Goal: Task Accomplishment & Management: Manage account settings

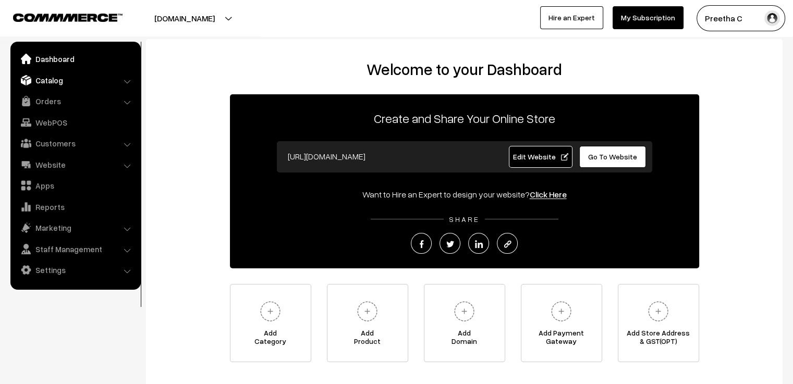
click at [55, 83] on link "Catalog" at bounding box center [75, 80] width 124 height 19
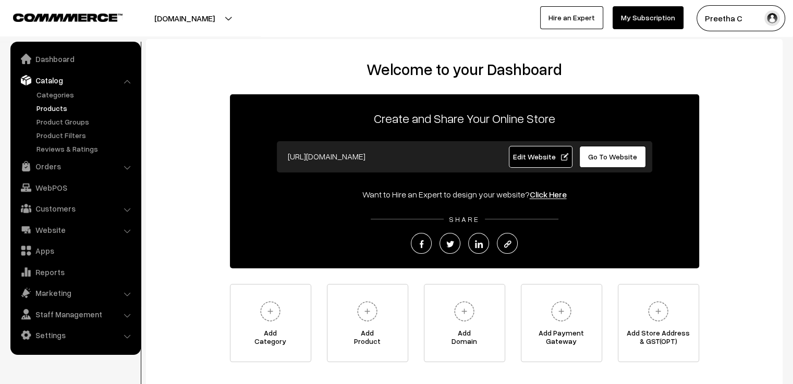
click at [47, 107] on link "Products" at bounding box center [85, 108] width 103 height 11
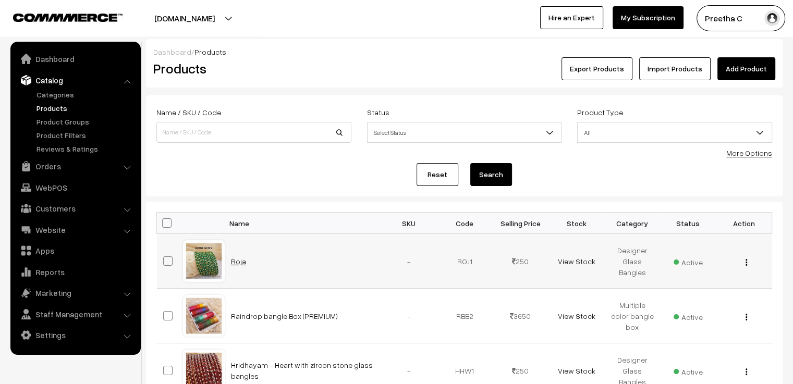
click at [237, 258] on link "Roja" at bounding box center [238, 261] width 15 height 9
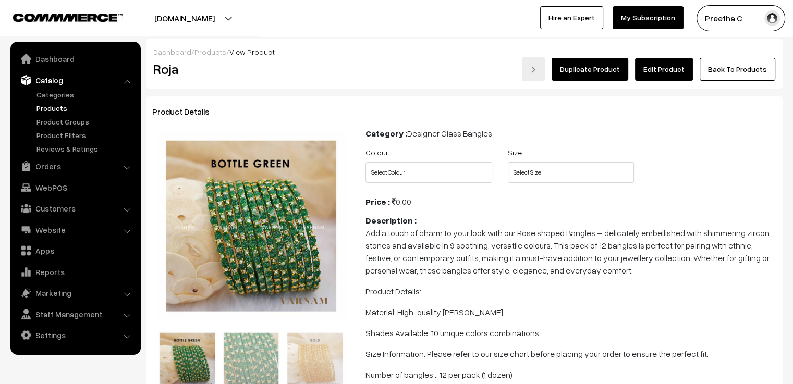
click at [675, 71] on link "Edit Product" at bounding box center [664, 69] width 58 height 23
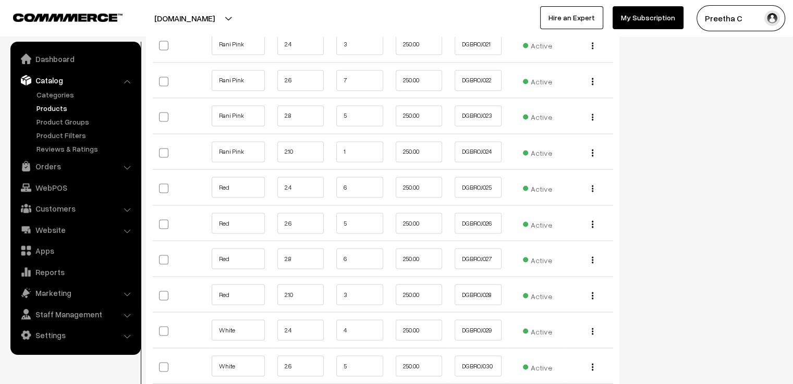
scroll to position [1876, 0]
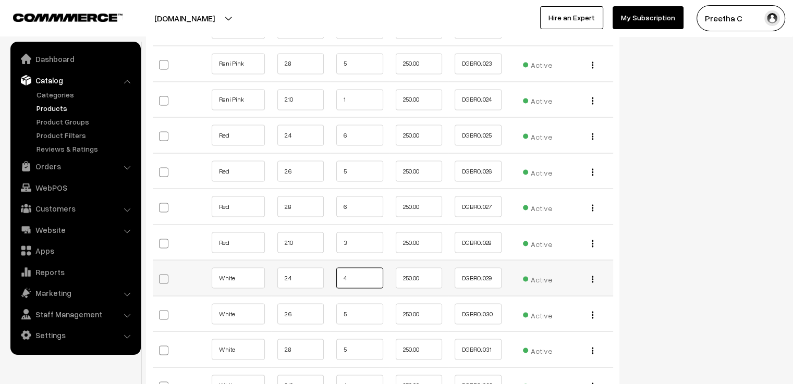
drag, startPoint x: 353, startPoint y: 258, endPoint x: 336, endPoint y: 270, distance: 21.7
click at [336, 270] on input "4" at bounding box center [359, 277] width 47 height 21
type input "3"
drag, startPoint x: 348, startPoint y: 300, endPoint x: 338, endPoint y: 300, distance: 10.4
click at [338, 303] on input "5" at bounding box center [359, 313] width 47 height 21
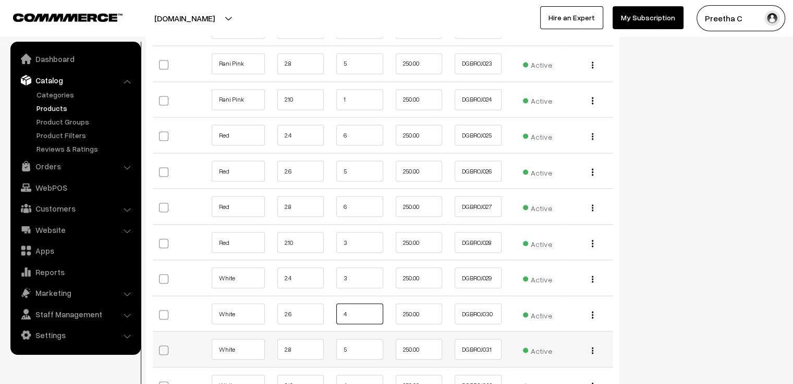
type input "4"
drag, startPoint x: 356, startPoint y: 336, endPoint x: 310, endPoint y: 327, distance: 47.2
click at [310, 331] on tr "White 2.8 5 250.00 DGBROJ031 Edit" at bounding box center [383, 349] width 460 height 36
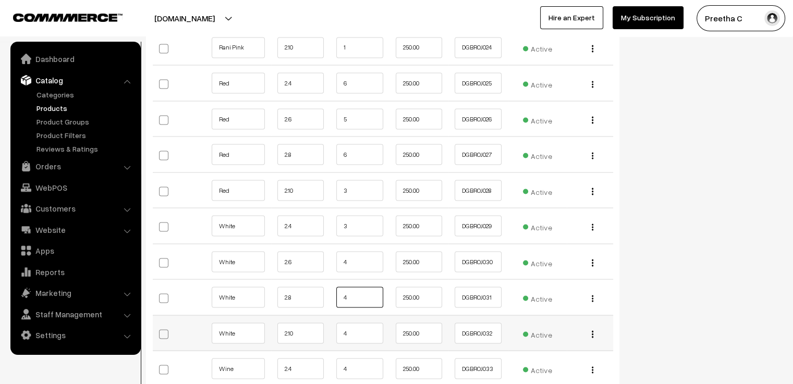
type input "4"
drag, startPoint x: 350, startPoint y: 318, endPoint x: 324, endPoint y: 317, distance: 26.1
click at [324, 317] on tr "White 2.10 4 250.00 DGBROJ032 Edit" at bounding box center [383, 333] width 460 height 36
type input "3"
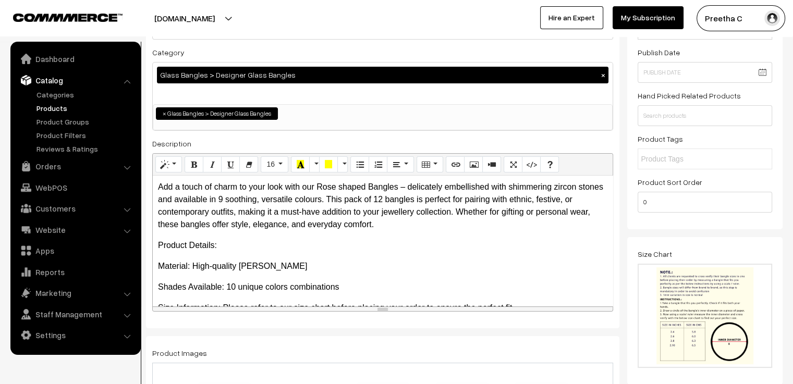
scroll to position [0, 0]
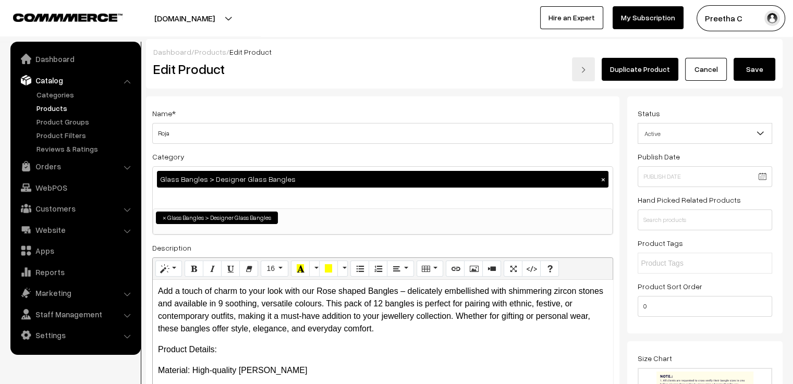
click at [746, 73] on button "Save" at bounding box center [754, 69] width 42 height 23
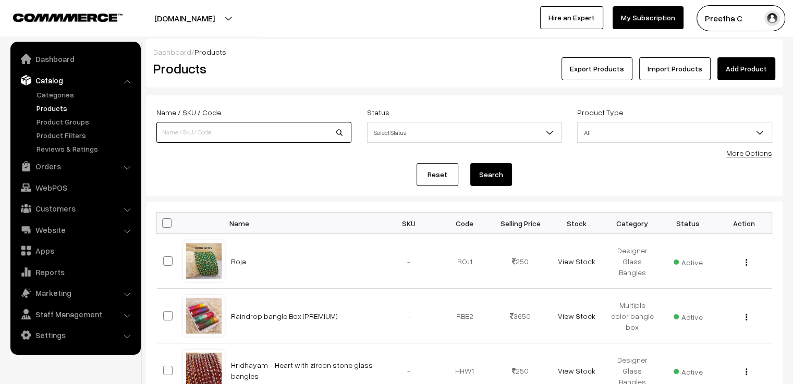
click at [244, 132] on input at bounding box center [253, 132] width 195 height 21
type input "divyanshi"
click at [486, 177] on button "Search" at bounding box center [491, 174] width 42 height 23
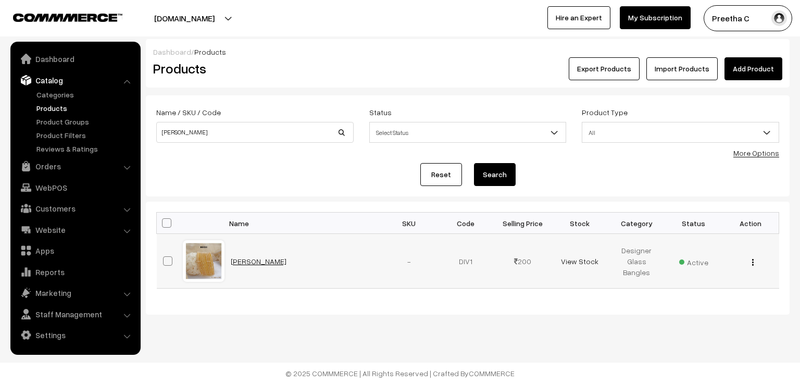
click at [250, 262] on link "[PERSON_NAME]" at bounding box center [259, 261] width 56 height 9
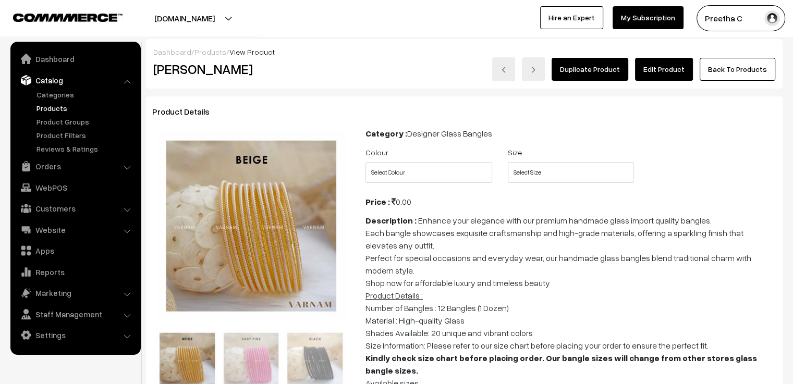
click at [670, 72] on link "Edit Product" at bounding box center [664, 69] width 58 height 23
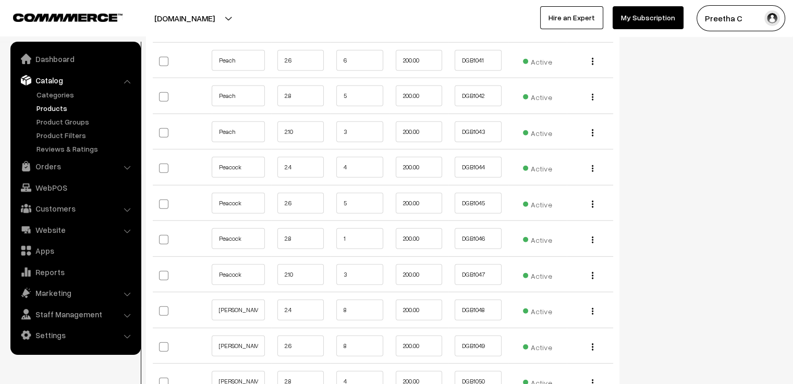
scroll to position [2970, 0]
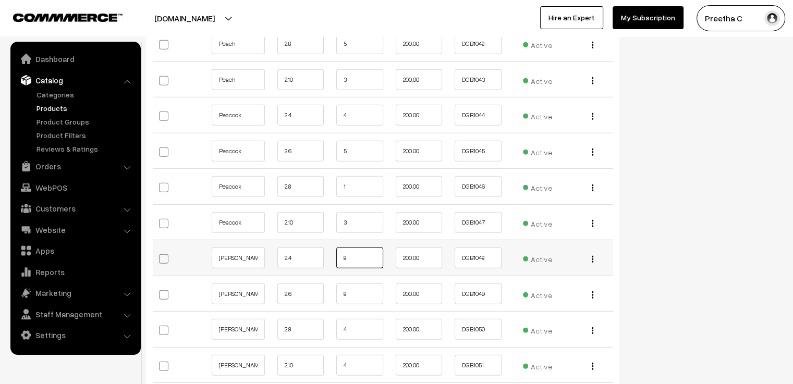
drag, startPoint x: 356, startPoint y: 245, endPoint x: 336, endPoint y: 245, distance: 20.3
click at [336, 248] on input "8" at bounding box center [359, 258] width 47 height 21
type input "7"
drag, startPoint x: 361, startPoint y: 279, endPoint x: 340, endPoint y: 279, distance: 20.8
click at [340, 283] on input "8" at bounding box center [359, 293] width 47 height 21
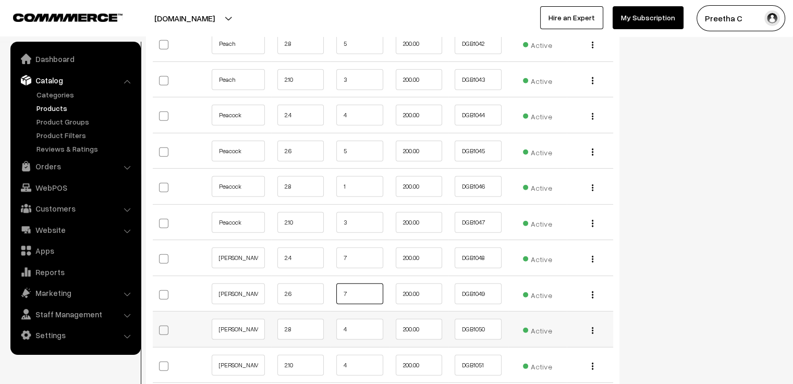
type input "7"
drag, startPoint x: 355, startPoint y: 315, endPoint x: 342, endPoint y: 317, distance: 13.7
click at [342, 319] on input "4" at bounding box center [359, 329] width 47 height 21
type input "3"
drag, startPoint x: 357, startPoint y: 355, endPoint x: 327, endPoint y: 349, distance: 30.8
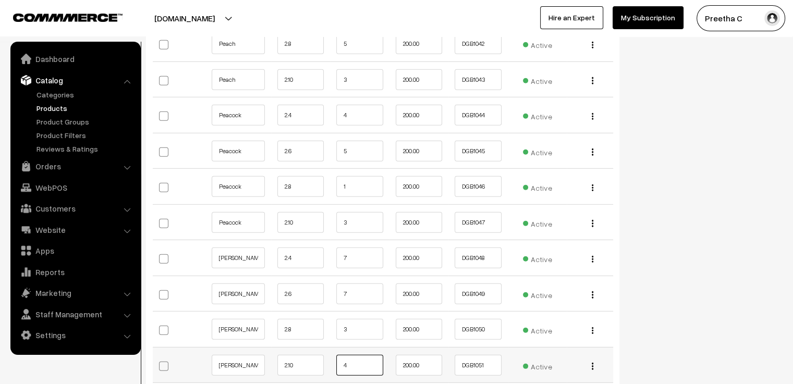
click at [327, 349] on tr "Pearl White 2.10 4 200.00 DGB1051" at bounding box center [383, 365] width 460 height 36
type input "3"
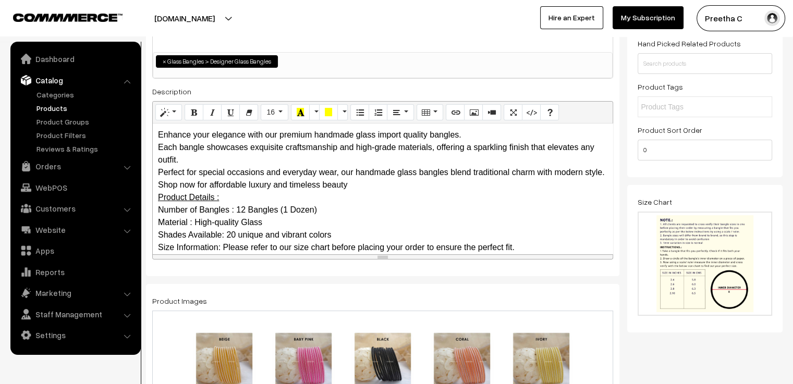
scroll to position [0, 0]
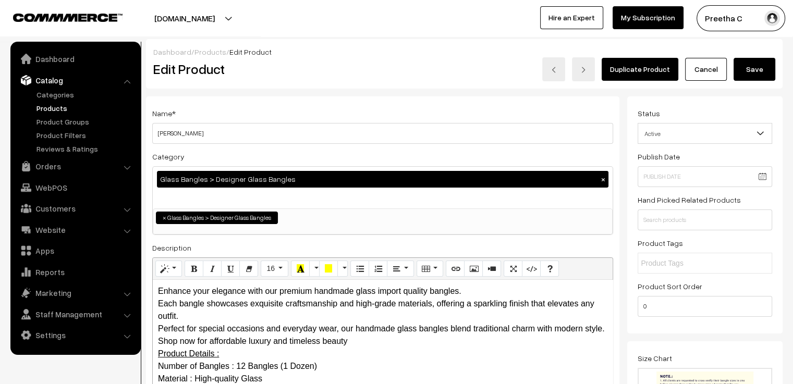
click at [751, 70] on button "Save" at bounding box center [754, 69] width 42 height 23
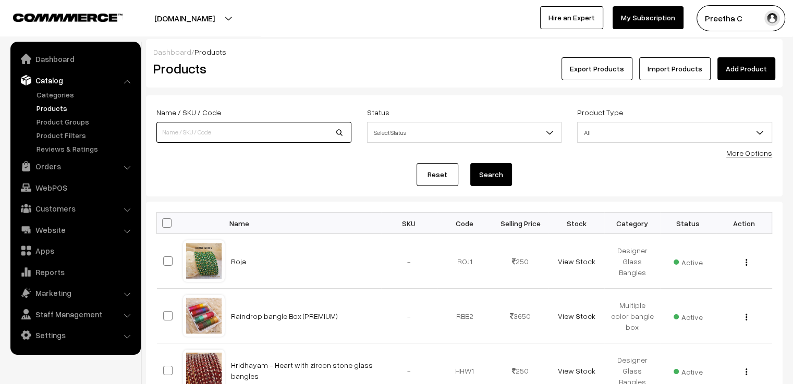
click at [250, 125] on input at bounding box center [253, 132] width 195 height 21
type input "ayra"
click at [485, 174] on button "Search" at bounding box center [491, 174] width 42 height 23
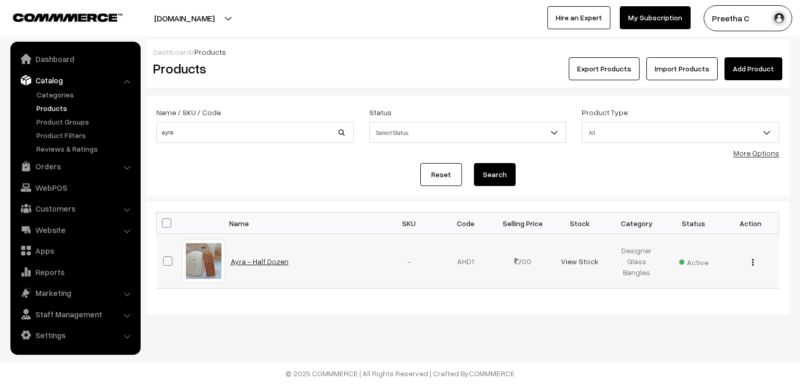
click at [268, 263] on link "Ayra - Half Dozen" at bounding box center [260, 261] width 58 height 9
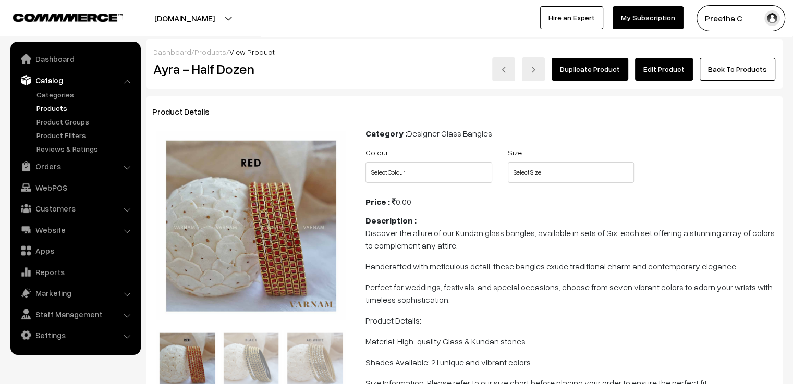
click at [684, 74] on link "Edit Product" at bounding box center [664, 69] width 58 height 23
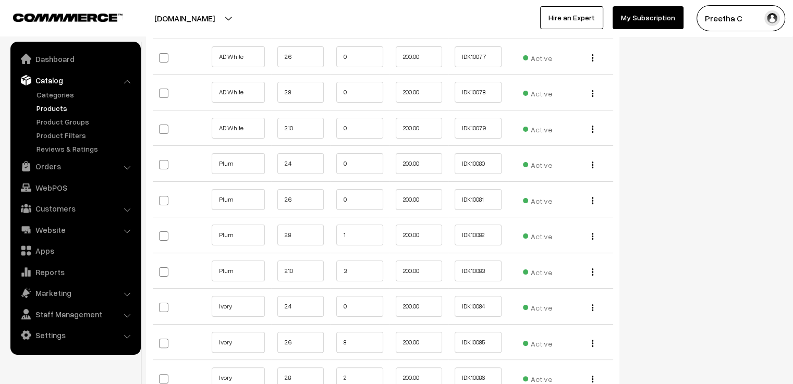
scroll to position [4169, 0]
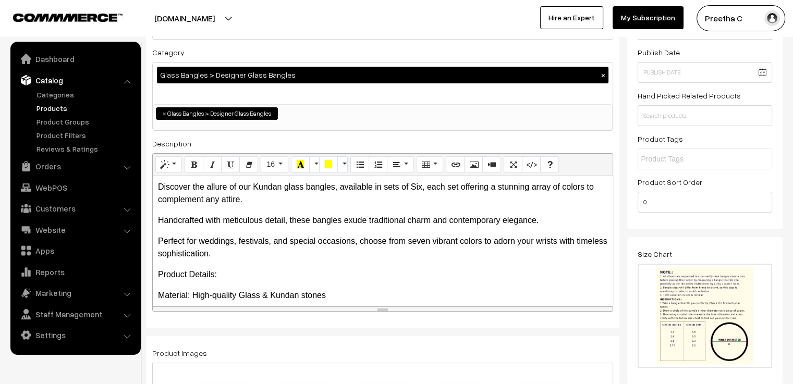
scroll to position [0, 0]
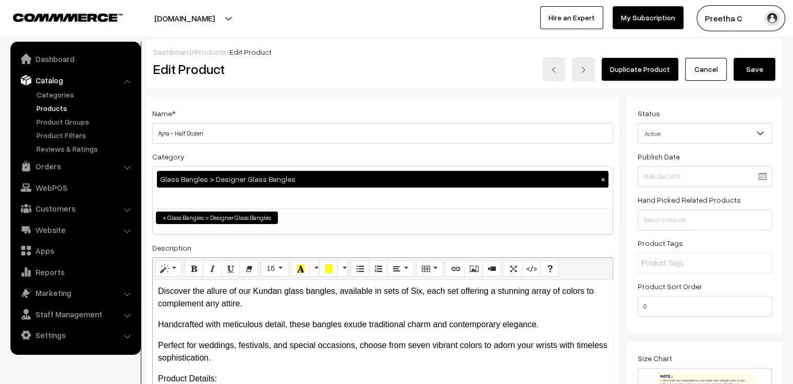
click at [708, 72] on link "Cancel" at bounding box center [706, 69] width 42 height 23
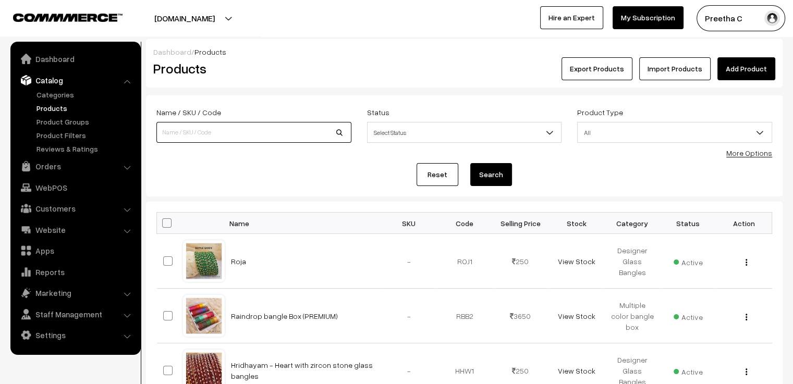
click at [255, 129] on input at bounding box center [253, 132] width 195 height 21
type input "mystic"
click at [470, 163] on button "Search" at bounding box center [491, 174] width 42 height 23
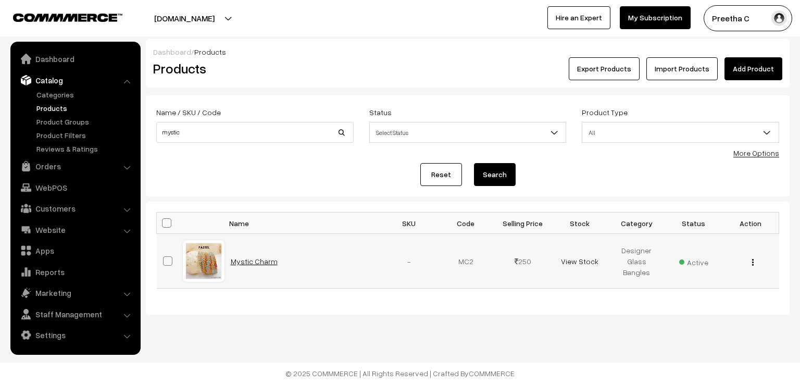
click at [243, 259] on link "Mystic Charm" at bounding box center [254, 261] width 47 height 9
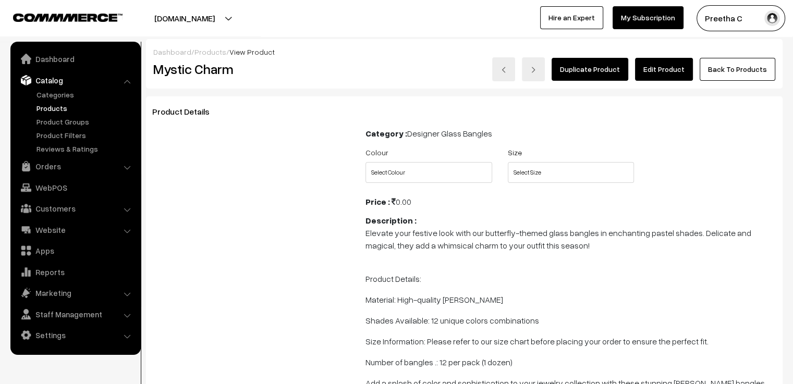
click at [678, 70] on link "Edit Product" at bounding box center [664, 69] width 58 height 23
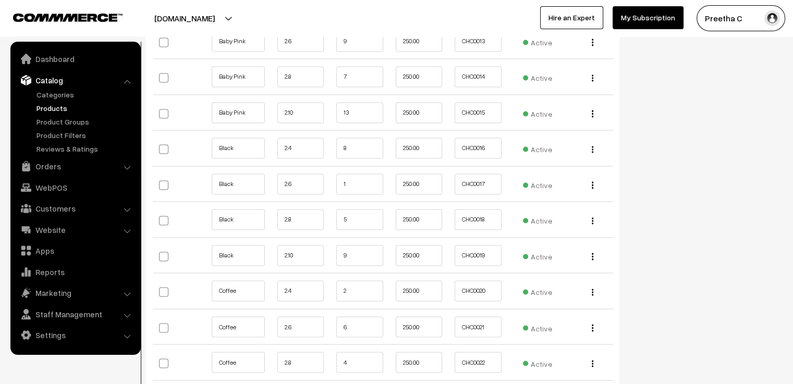
scroll to position [1772, 0]
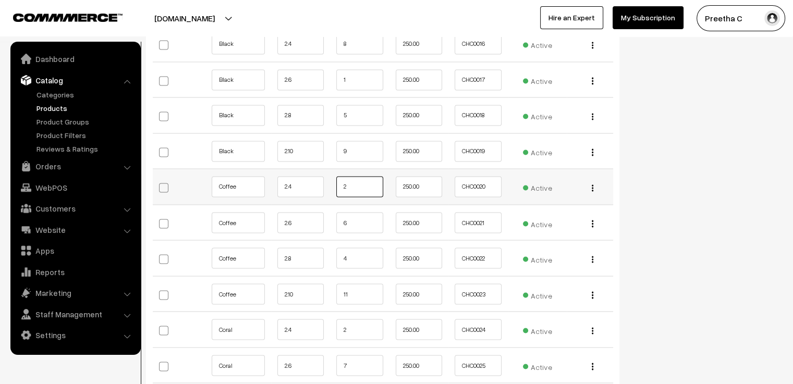
drag, startPoint x: 357, startPoint y: 171, endPoint x: 332, endPoint y: 175, distance: 24.8
click at [332, 175] on td "2" at bounding box center [359, 187] width 59 height 36
type input "1"
drag, startPoint x: 340, startPoint y: 208, endPoint x: 355, endPoint y: 208, distance: 15.6
click at [355, 212] on input "6" at bounding box center [359, 222] width 47 height 21
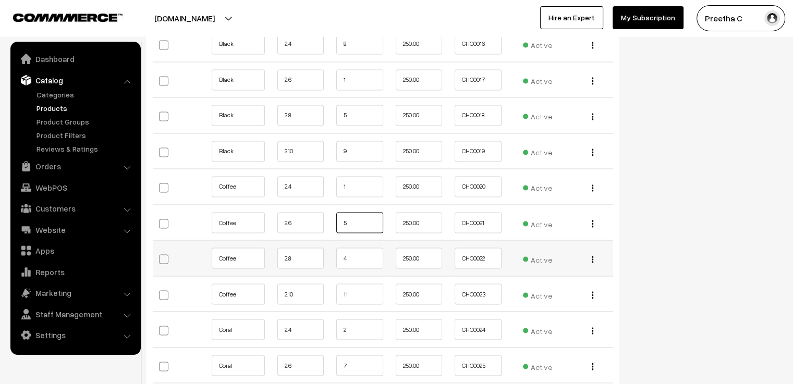
type input "5"
drag, startPoint x: 355, startPoint y: 248, endPoint x: 335, endPoint y: 250, distance: 20.9
click at [335, 250] on td "4" at bounding box center [359, 258] width 59 height 36
type input "3"
drag, startPoint x: 357, startPoint y: 281, endPoint x: 311, endPoint y: 275, distance: 46.8
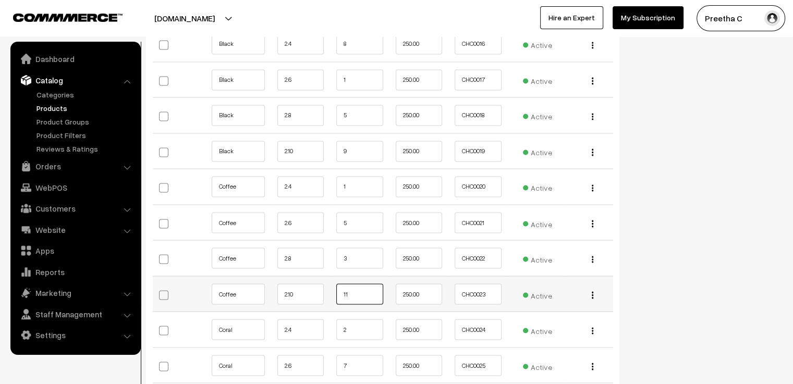
click at [311, 276] on tr "Coffee 2.10 11 250.00 CHC0023 Edit" at bounding box center [383, 294] width 460 height 36
type input "10"
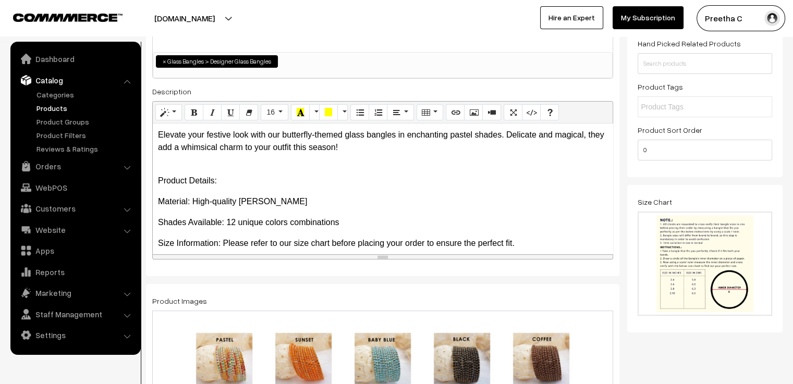
scroll to position [0, 0]
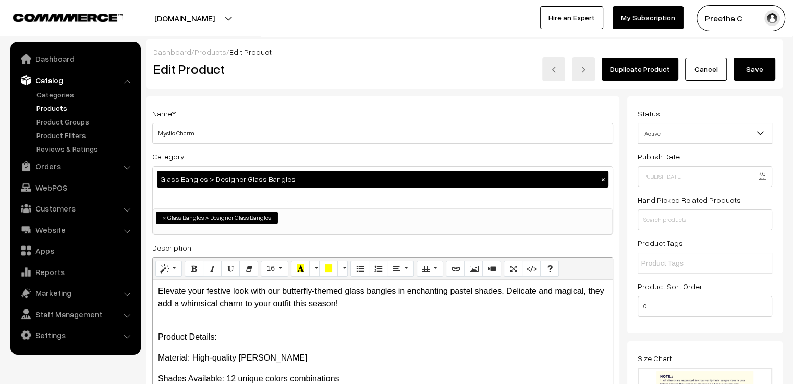
click at [755, 70] on button "Save" at bounding box center [754, 69] width 42 height 23
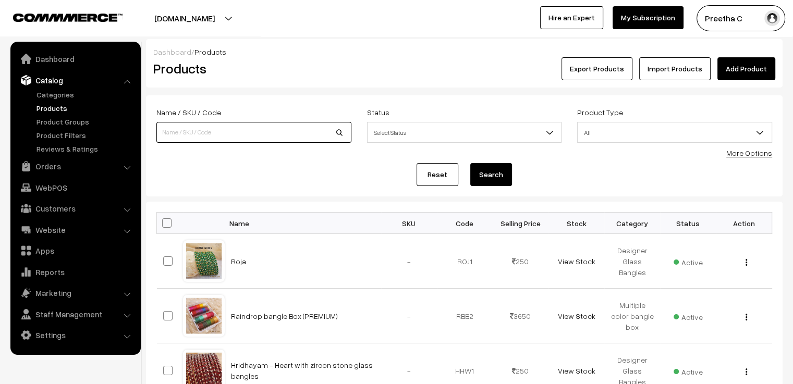
click at [256, 135] on input at bounding box center [253, 132] width 195 height 21
type input "aaradhana"
click at [470, 163] on button "Search" at bounding box center [491, 174] width 42 height 23
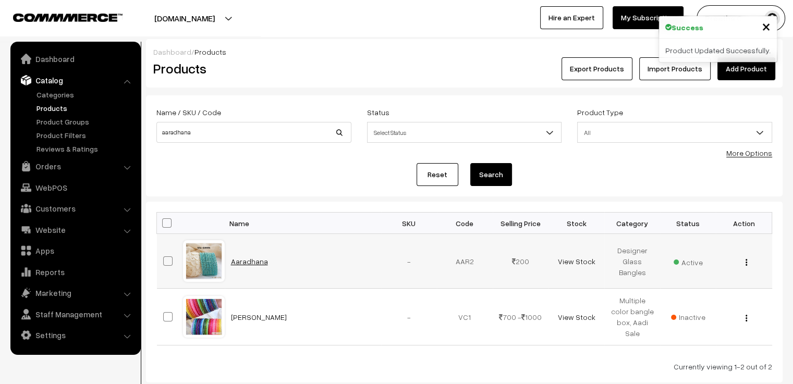
click at [250, 263] on link "Aaradhana" at bounding box center [249, 261] width 37 height 9
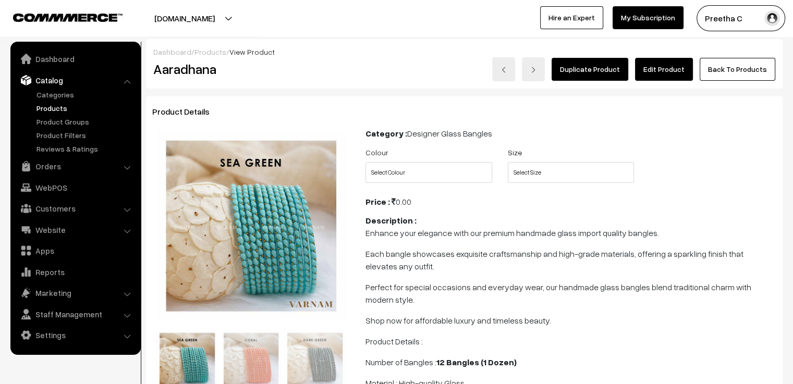
click at [664, 70] on link "Edit Product" at bounding box center [664, 69] width 58 height 23
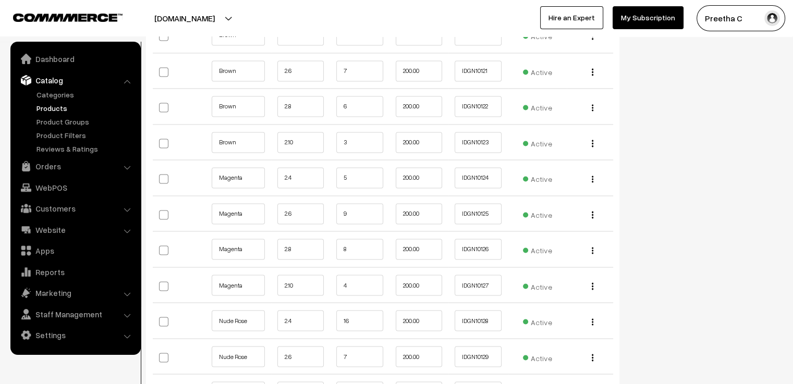
scroll to position [5621, 0]
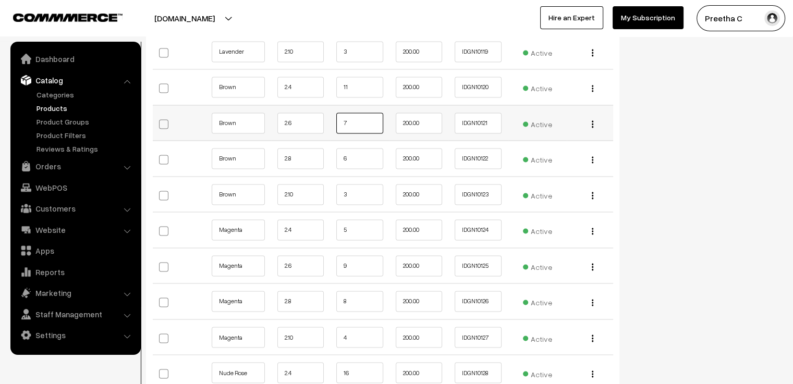
drag, startPoint x: 357, startPoint y: 101, endPoint x: 327, endPoint y: 103, distance: 29.8
click at [327, 105] on tr "Brown 2.6 7 200.00 IDGN10121 Edit" at bounding box center [383, 123] width 460 height 36
type input "6"
drag, startPoint x: 374, startPoint y: 140, endPoint x: 337, endPoint y: 135, distance: 37.3
click at [337, 148] on input "6" at bounding box center [359, 158] width 47 height 21
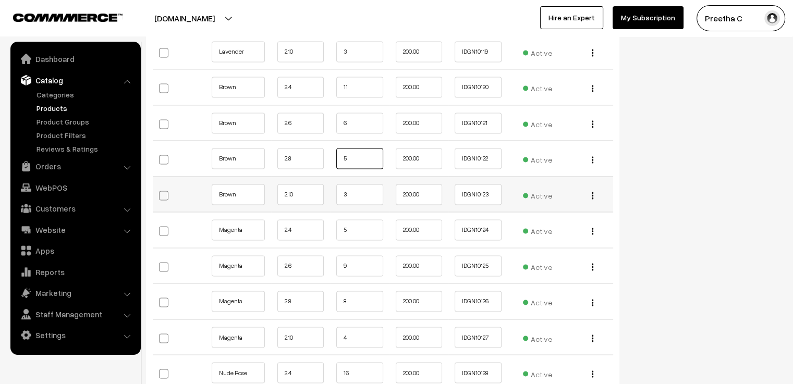
type input "5"
drag, startPoint x: 350, startPoint y: 166, endPoint x: 340, endPoint y: 172, distance: 11.4
click at [340, 184] on input "3" at bounding box center [359, 194] width 47 height 21
type input "2"
drag, startPoint x: 353, startPoint y: 62, endPoint x: 340, endPoint y: 67, distance: 14.3
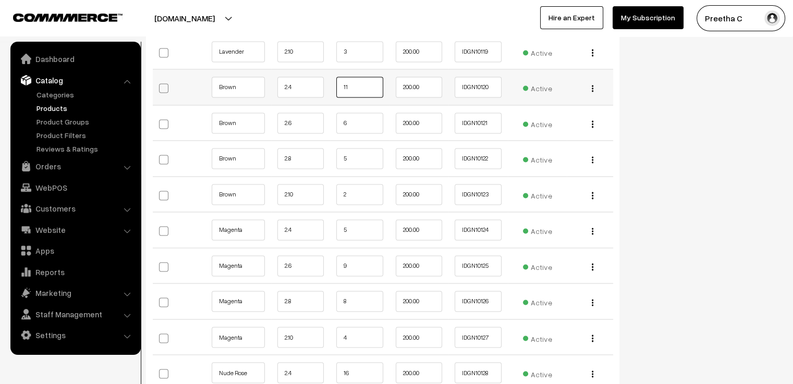
click at [340, 77] on input "11" at bounding box center [359, 87] width 47 height 21
type input "10"
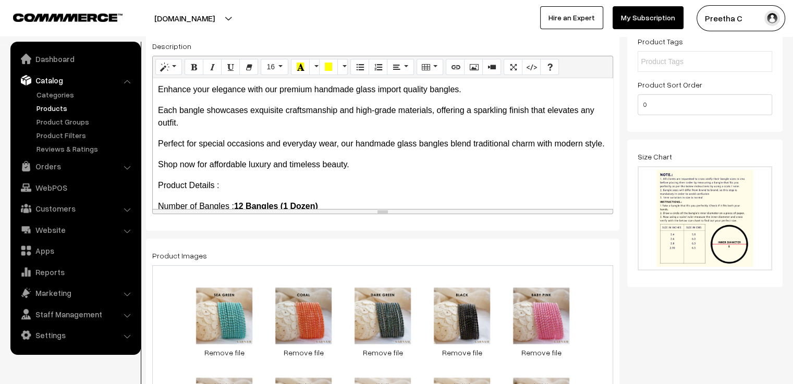
scroll to position [0, 0]
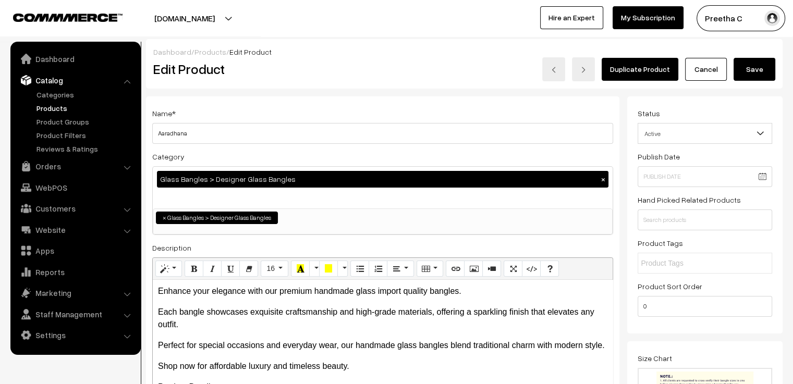
click at [750, 67] on button "Save" at bounding box center [754, 69] width 42 height 23
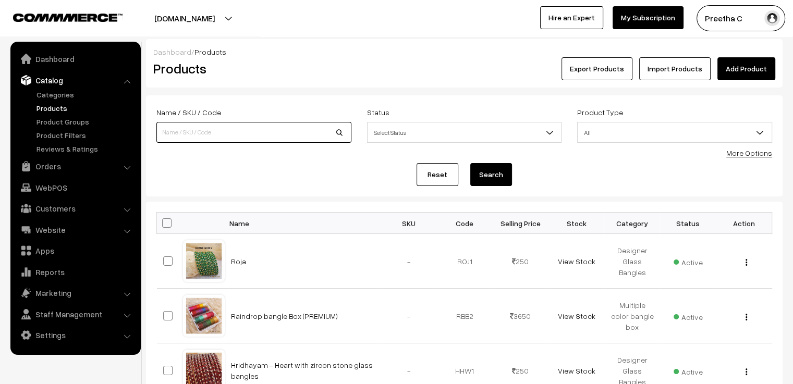
click at [191, 127] on input at bounding box center [253, 132] width 195 height 21
type input "agra"
click at [470, 163] on button "Search" at bounding box center [491, 174] width 42 height 23
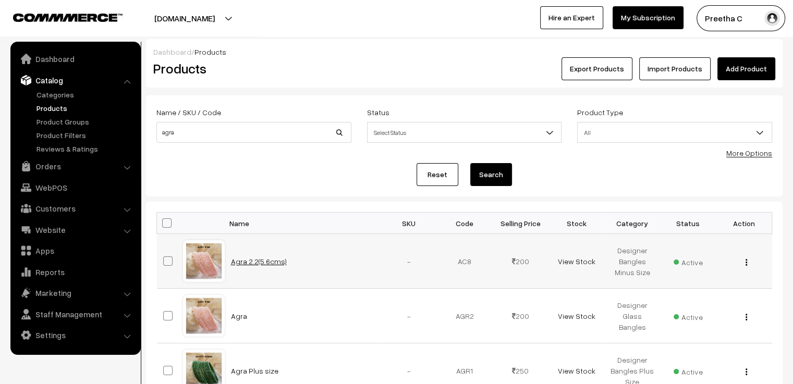
scroll to position [52, 0]
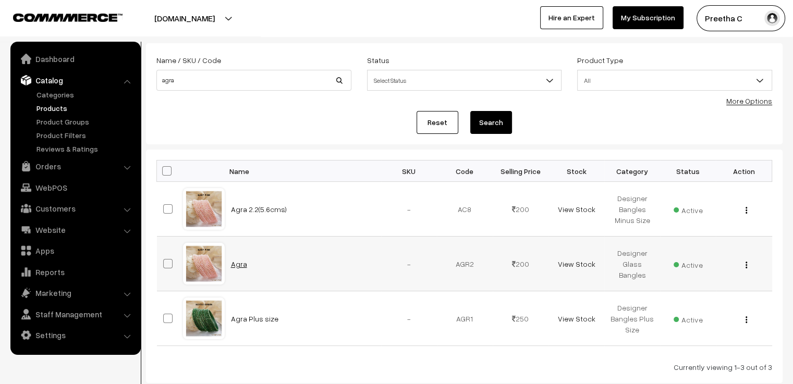
click at [239, 260] on link "Agra" at bounding box center [239, 263] width 16 height 9
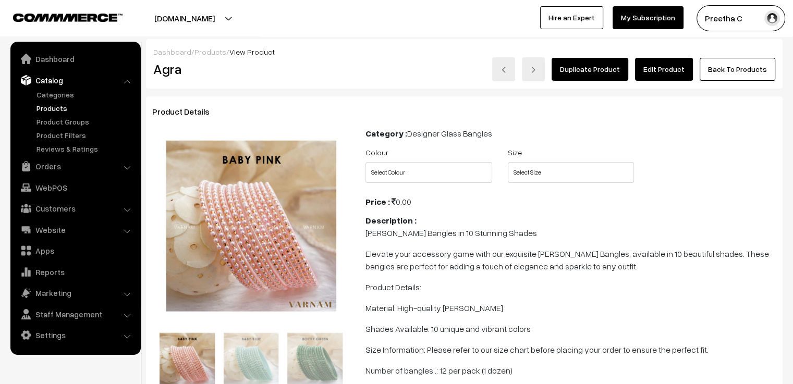
click at [664, 71] on link "Edit Product" at bounding box center [664, 69] width 58 height 23
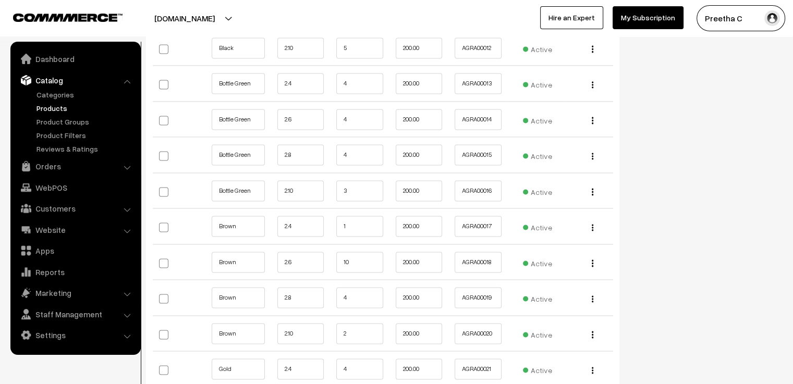
scroll to position [1644, 0]
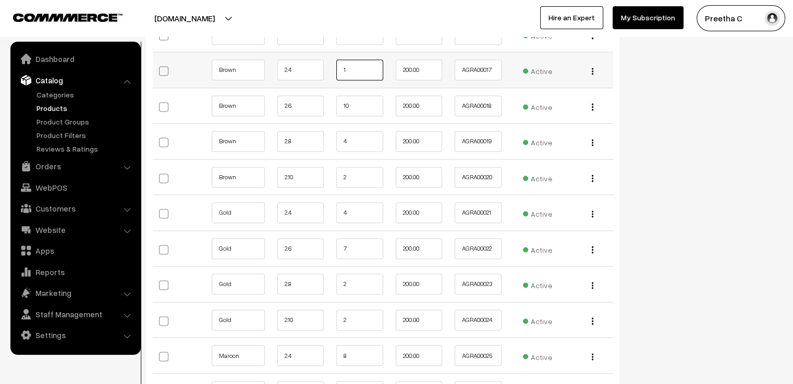
drag, startPoint x: 357, startPoint y: 65, endPoint x: 343, endPoint y: 67, distance: 14.7
click at [343, 67] on input "1" at bounding box center [359, 69] width 47 height 21
type input "0"
drag, startPoint x: 355, startPoint y: 107, endPoint x: 327, endPoint y: 118, distance: 30.7
click at [327, 118] on tr "Brown 2.6 10 200.00 AGRA00018 Edit" at bounding box center [383, 106] width 460 height 36
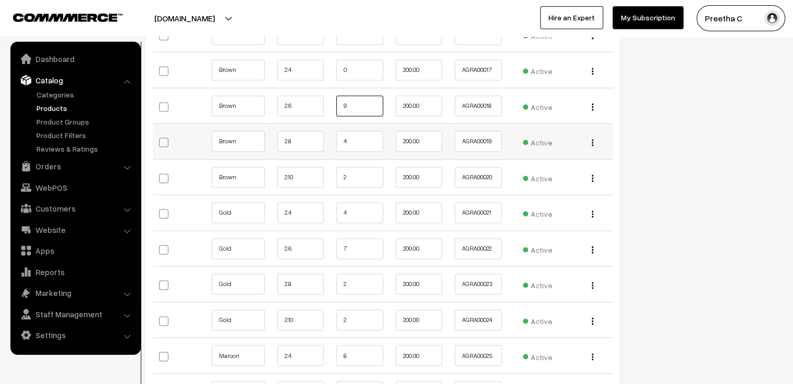
type input "9"
drag, startPoint x: 357, startPoint y: 139, endPoint x: 332, endPoint y: 139, distance: 24.5
click at [332, 139] on td "4" at bounding box center [359, 141] width 59 height 36
type input "3"
drag, startPoint x: 352, startPoint y: 171, endPoint x: 327, endPoint y: 174, distance: 25.1
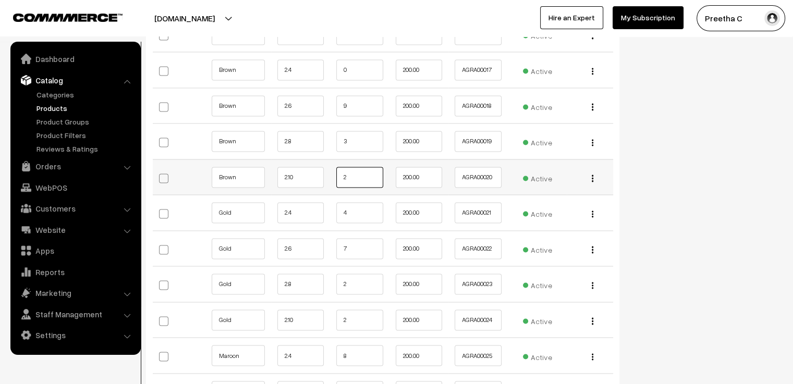
click at [327, 174] on tr "Brown 2.10 2 200.00 AGRA00020 Edit" at bounding box center [383, 177] width 460 height 36
type input "1"
click at [683, 146] on div "Status Active Inactive Active Publish Date Product Type -- Select -- -- Select …" at bounding box center [708, 236] width 163 height 3569
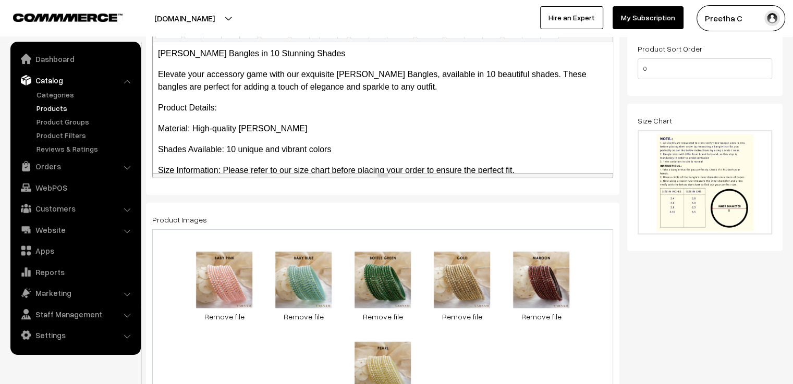
scroll to position [0, 0]
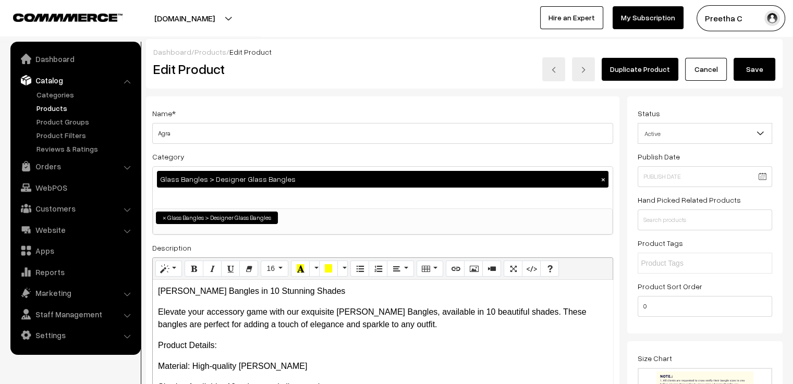
click at [750, 72] on button "Save" at bounding box center [754, 69] width 42 height 23
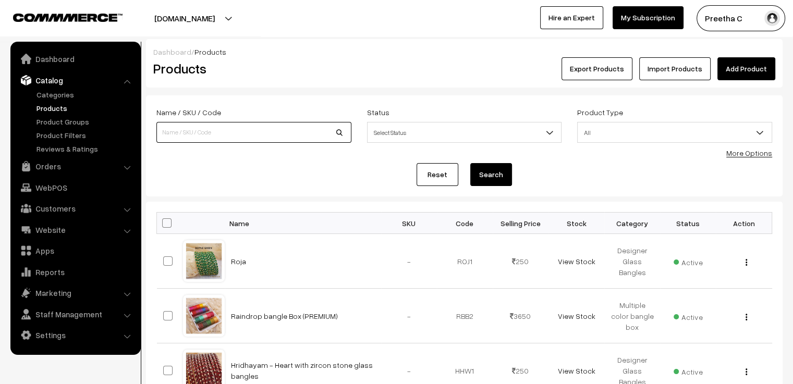
click at [287, 130] on input at bounding box center [253, 132] width 195 height 21
type input "thilagam"
click at [490, 175] on button "Search" at bounding box center [491, 174] width 42 height 23
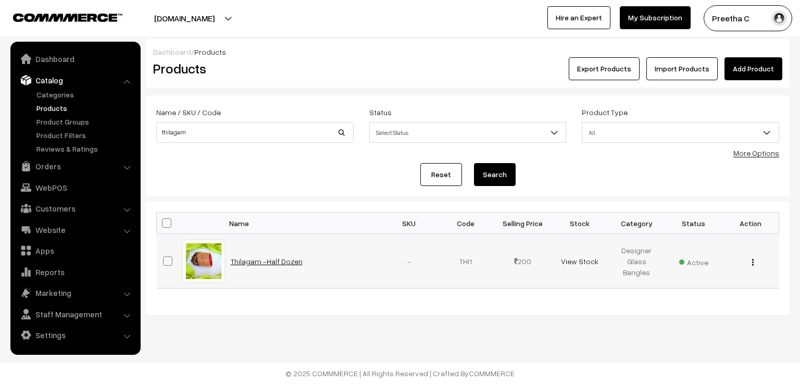
click at [289, 260] on link "Thilagam -Half Dozen" at bounding box center [267, 261] width 72 height 9
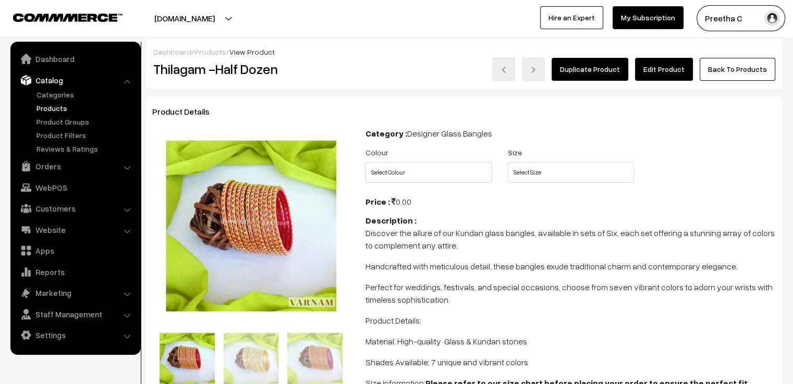
click at [681, 69] on link "Edit Product" at bounding box center [664, 69] width 58 height 23
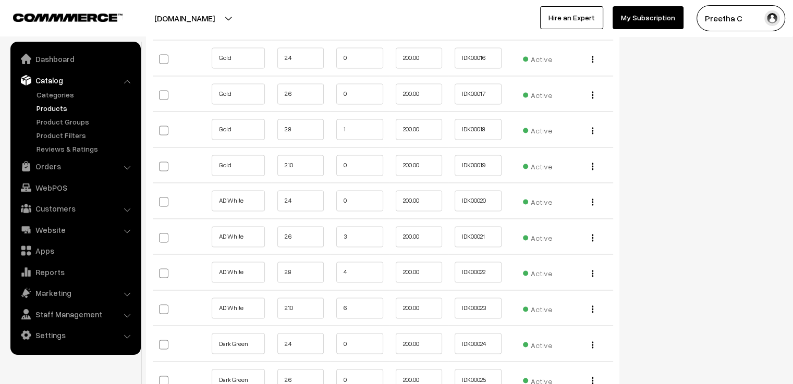
scroll to position [1720, 0]
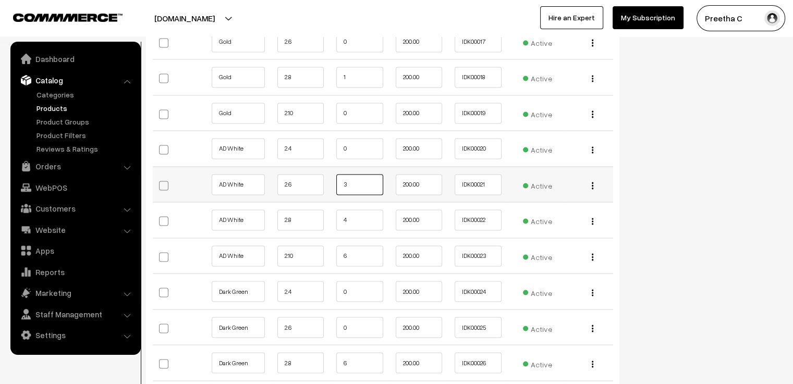
click at [355, 174] on input "3" at bounding box center [359, 184] width 47 height 21
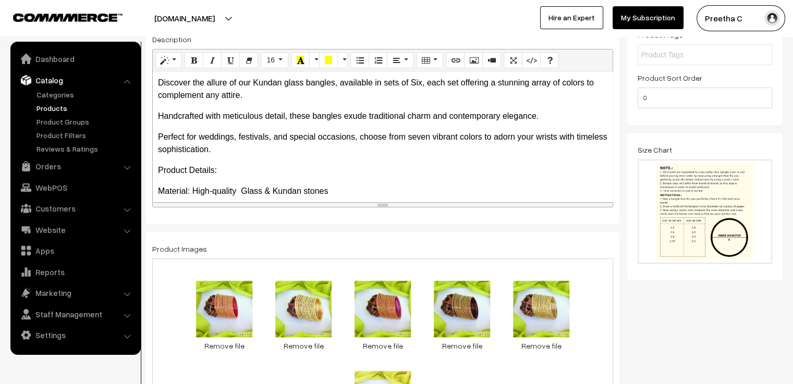
scroll to position [0, 0]
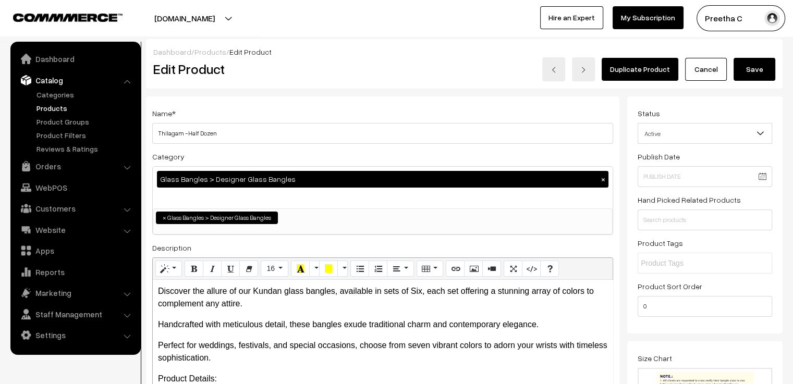
click at [701, 70] on link "Cancel" at bounding box center [706, 69] width 42 height 23
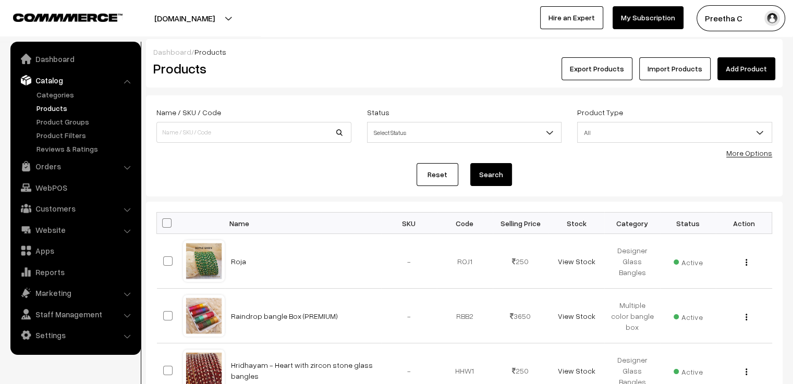
click at [436, 107] on div "Status Select Status Active Inactive Select Status" at bounding box center [464, 124] width 195 height 37
click at [219, 130] on input at bounding box center [253, 132] width 195 height 21
type input "yukthi"
click at [470, 163] on button "Search" at bounding box center [491, 174] width 42 height 23
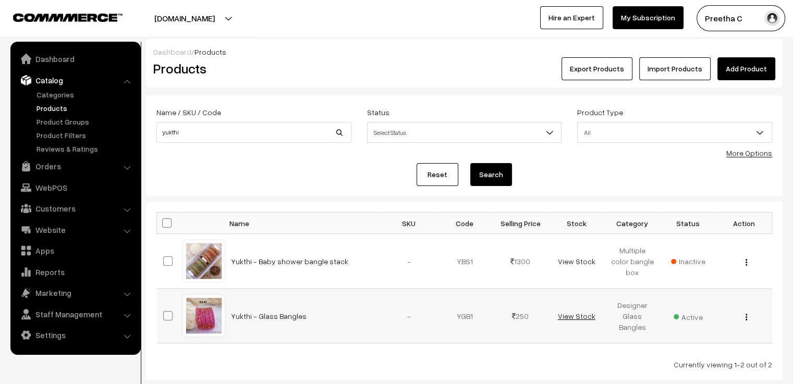
click at [578, 317] on link "View Stock" at bounding box center [576, 316] width 38 height 9
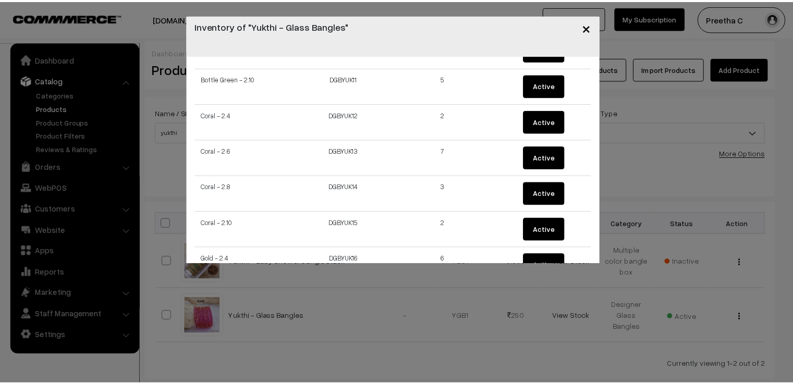
scroll to position [311, 0]
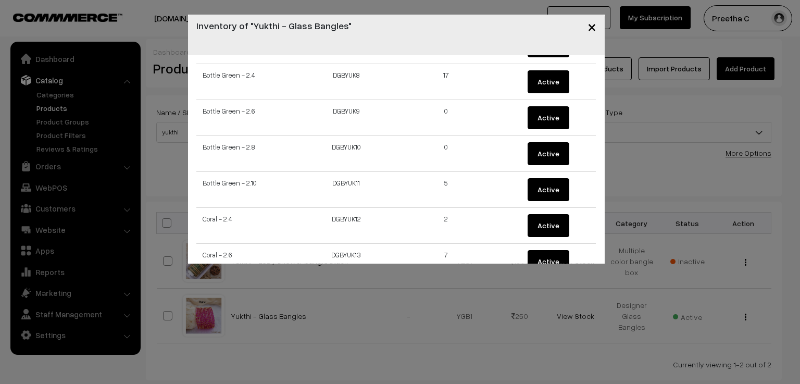
click at [588, 27] on span "×" at bounding box center [592, 26] width 9 height 19
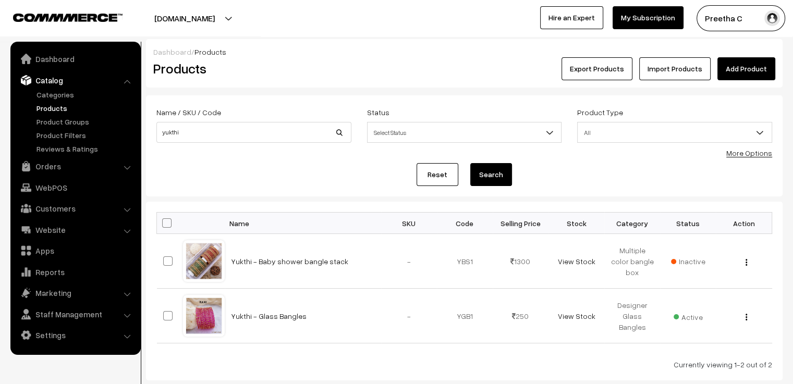
click at [422, 72] on div "Export Products Import Products Add Product" at bounding box center [570, 68] width 409 height 23
click at [40, 172] on link "Orders" at bounding box center [75, 166] width 124 height 19
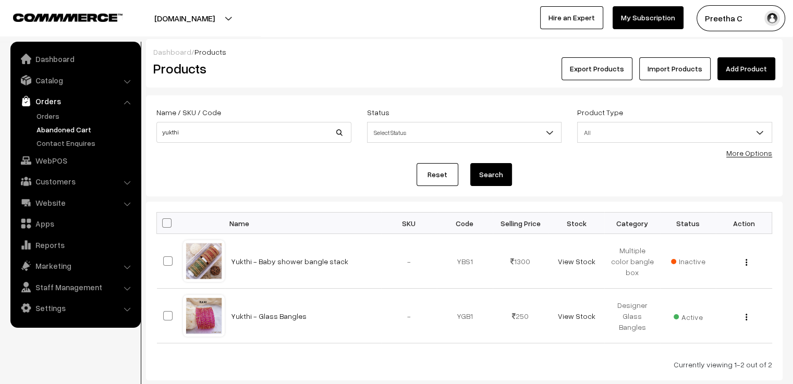
click at [55, 132] on link "Abandoned Cart" at bounding box center [85, 129] width 103 height 11
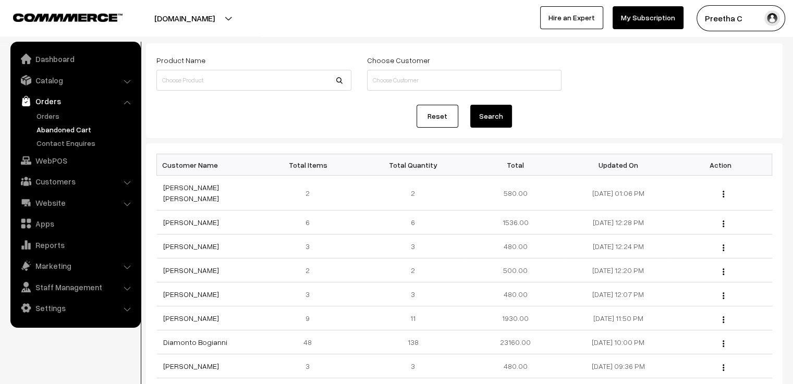
scroll to position [104, 0]
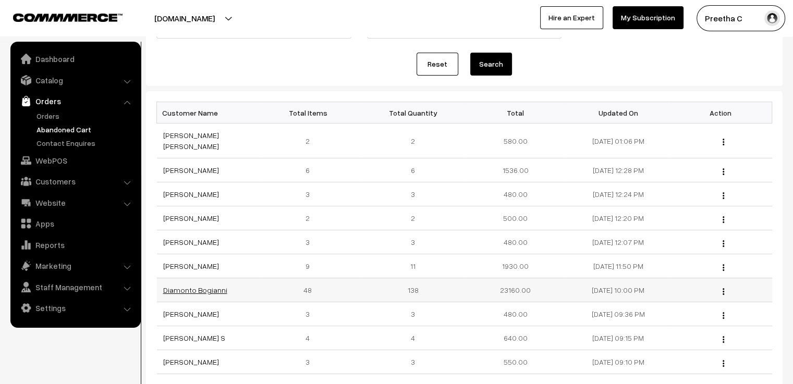
click at [203, 286] on link "Diamonto Bogianni" at bounding box center [195, 290] width 64 height 9
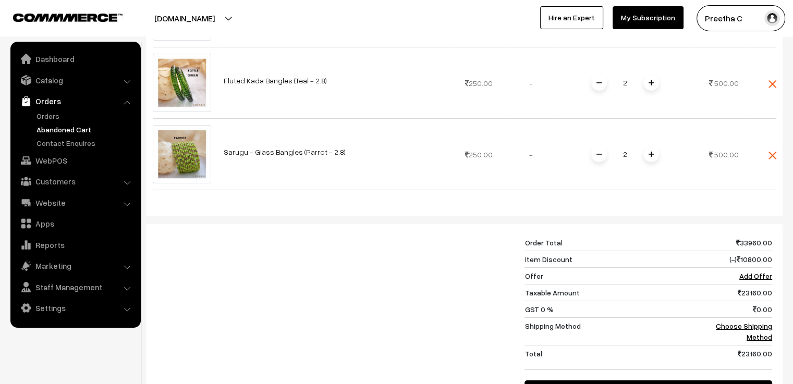
scroll to position [3595, 0]
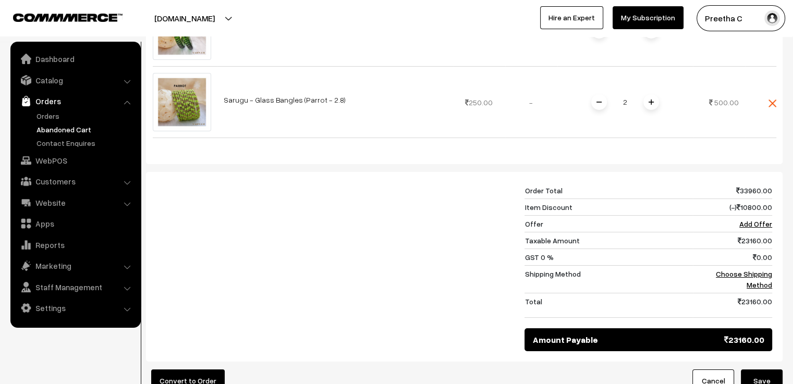
click at [124, 81] on li "Catalog Categories" at bounding box center [75, 80] width 125 height 19
click at [125, 83] on li "Catalog Categories" at bounding box center [75, 80] width 125 height 19
click at [43, 82] on link "Catalog" at bounding box center [75, 80] width 124 height 19
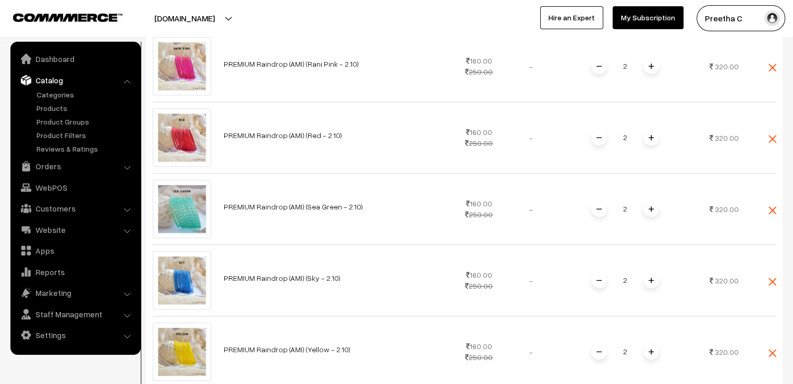
scroll to position [729, 0]
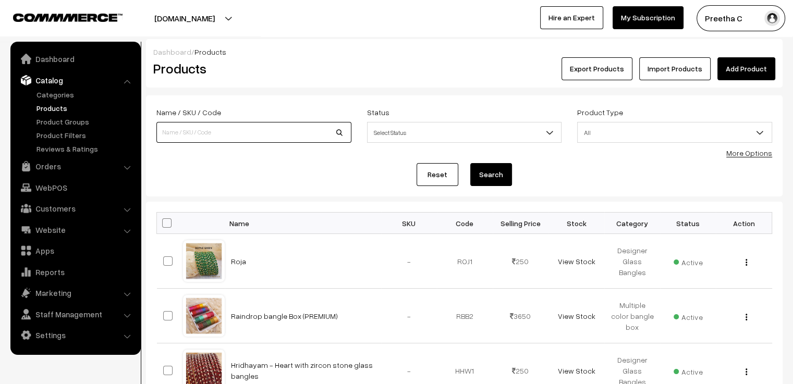
click at [183, 130] on input at bounding box center [253, 132] width 195 height 21
type input "yuk"
click at [470, 163] on button "Search" at bounding box center [491, 174] width 42 height 23
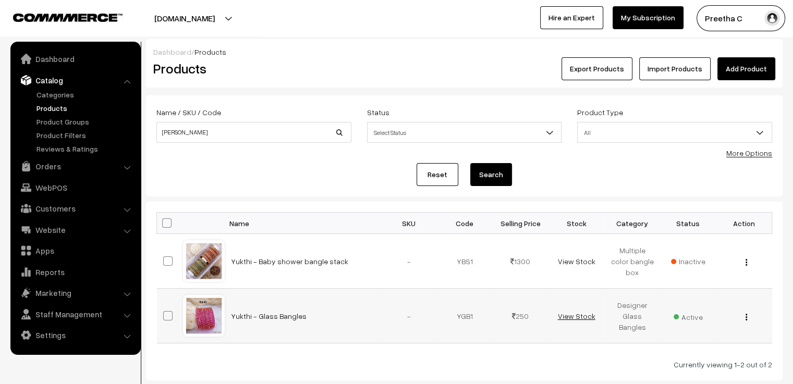
click at [568, 318] on link "View Stock" at bounding box center [576, 316] width 38 height 9
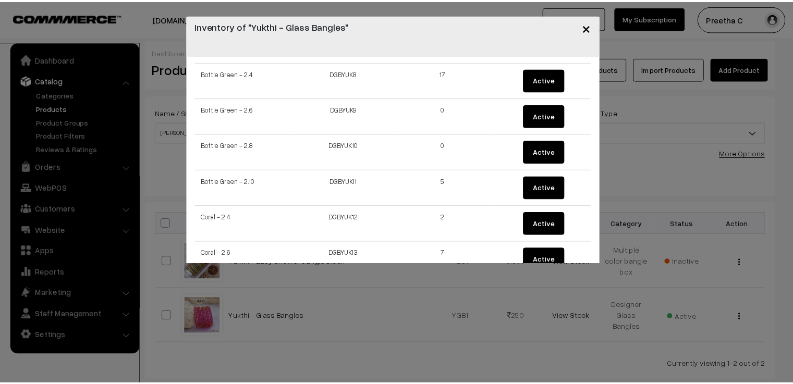
scroll to position [365, 0]
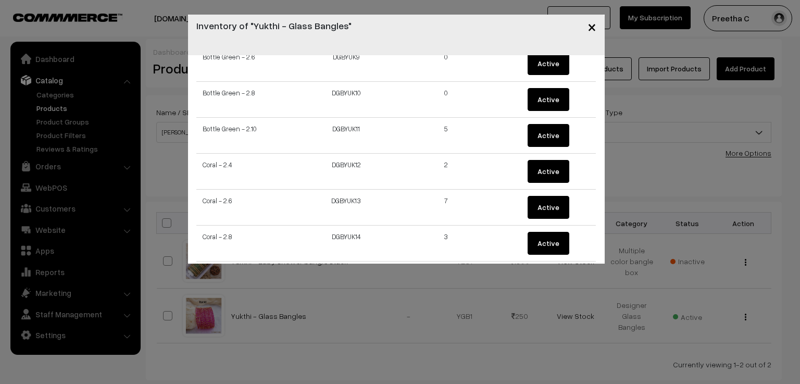
click at [593, 25] on span "×" at bounding box center [592, 26] width 9 height 19
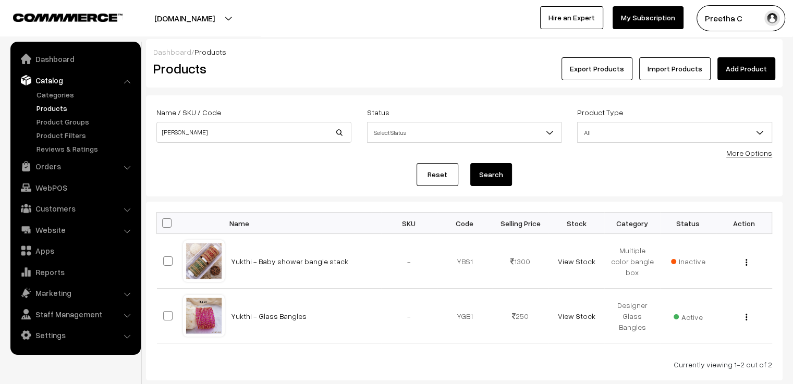
click at [450, 75] on div "Export Products Import Products Add Product" at bounding box center [570, 68] width 409 height 23
click at [48, 162] on link "Orders" at bounding box center [75, 166] width 124 height 19
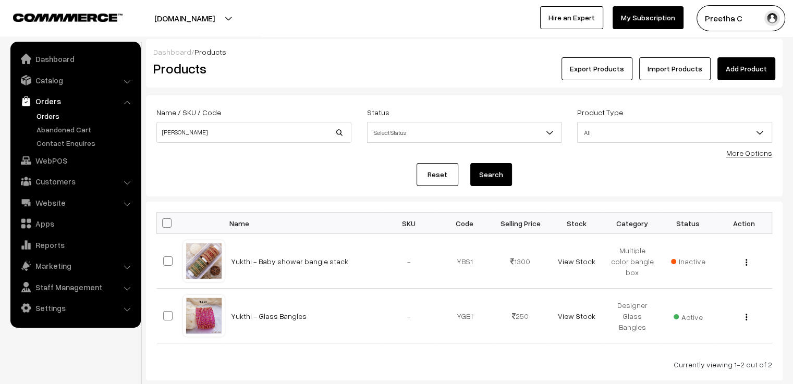
click at [55, 117] on link "Orders" at bounding box center [85, 115] width 103 height 11
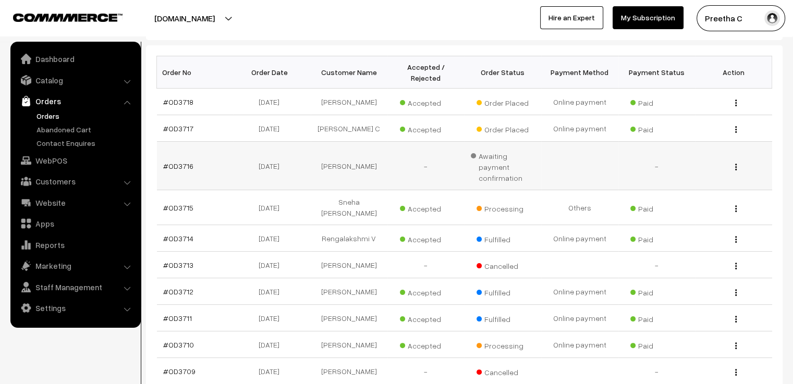
scroll to position [208, 0]
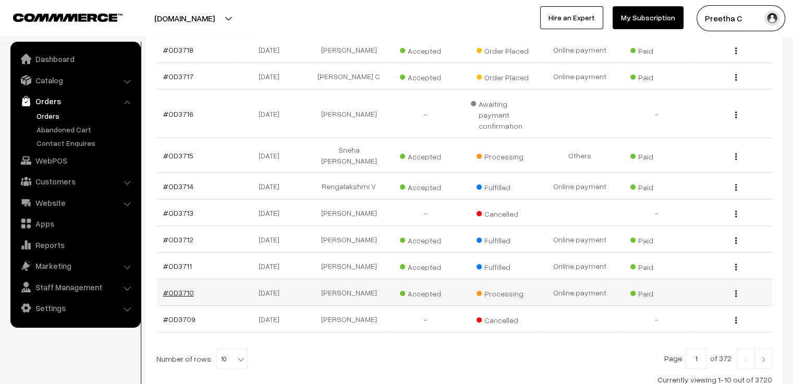
click at [186, 288] on link "#OD3710" at bounding box center [178, 292] width 31 height 9
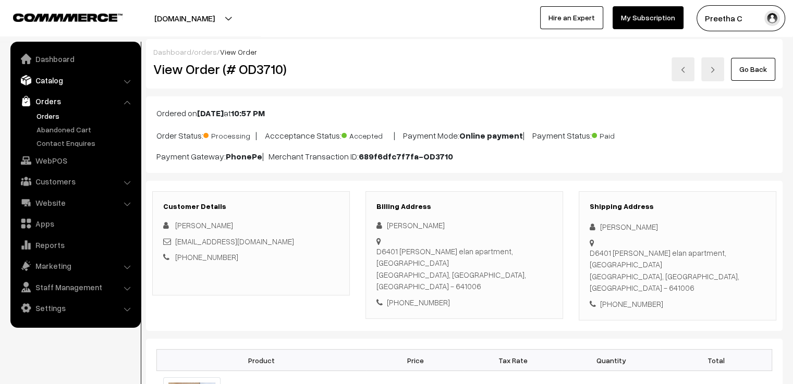
click at [53, 77] on link "Catalog" at bounding box center [75, 80] width 124 height 19
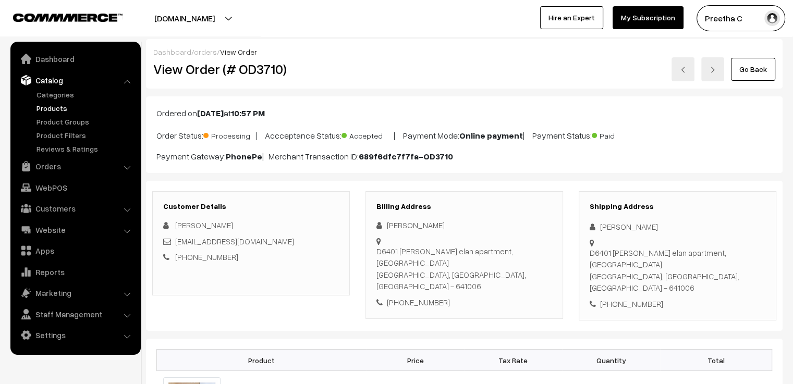
click at [51, 105] on link "Products" at bounding box center [85, 108] width 103 height 11
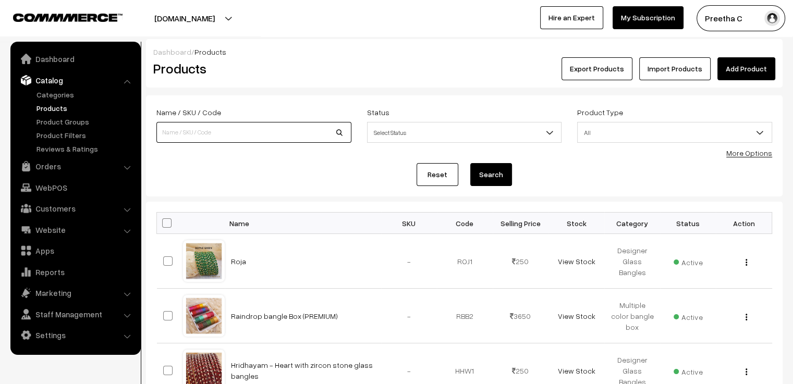
click at [180, 131] on input at bounding box center [253, 132] width 195 height 21
type input "[PERSON_NAME]"
click at [470, 163] on button "Search" at bounding box center [491, 174] width 42 height 23
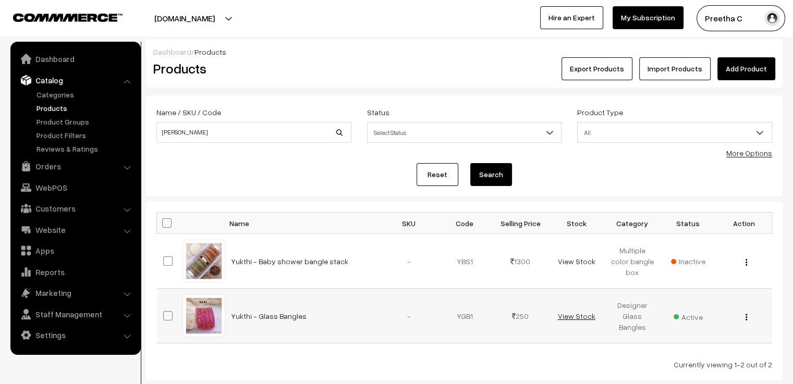
click at [563, 315] on link "View Stock" at bounding box center [576, 316] width 38 height 9
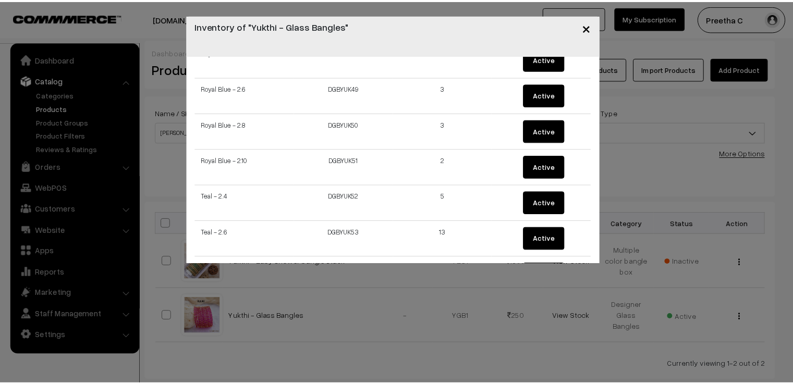
scroll to position [1824, 0]
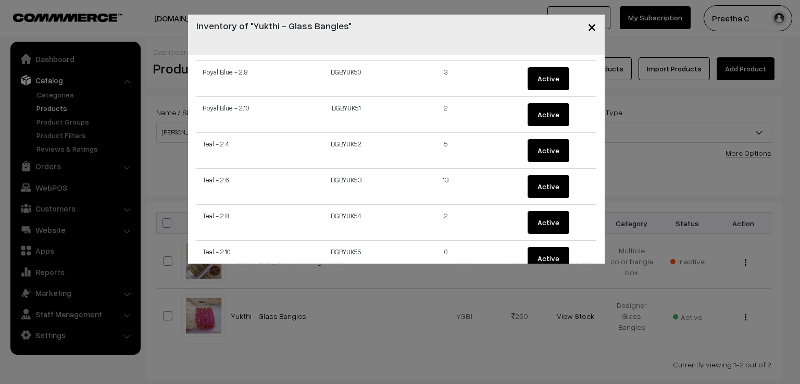
click at [590, 34] on span "×" at bounding box center [592, 26] width 9 height 19
